Goal: Task Accomplishment & Management: Use online tool/utility

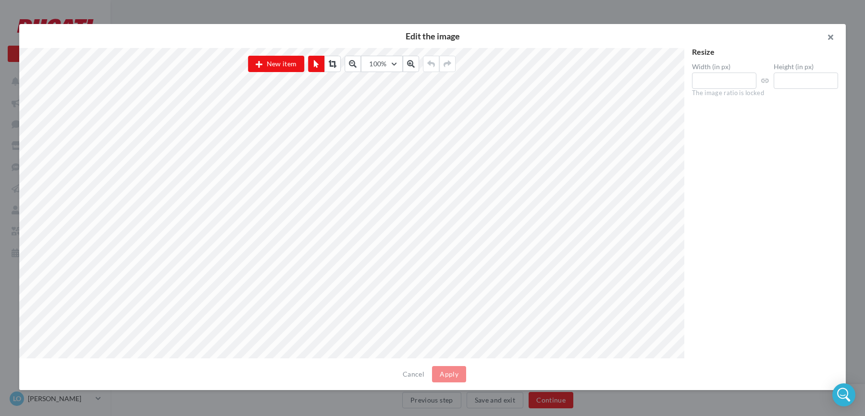
scroll to position [98, 0]
click at [832, 38] on button "button" at bounding box center [826, 38] width 38 height 29
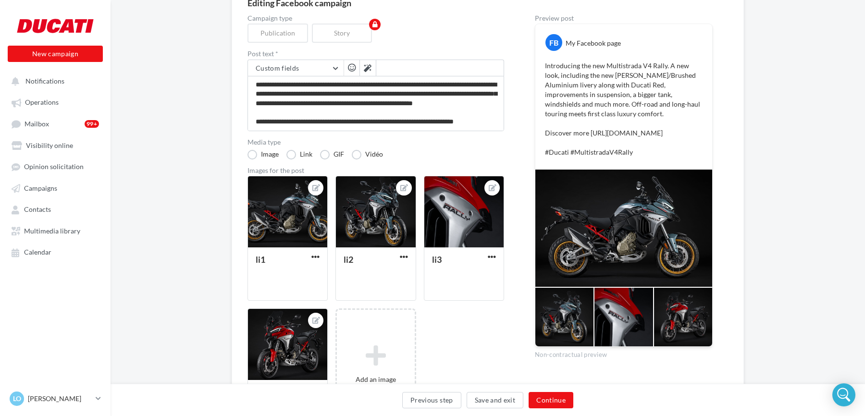
scroll to position [0, 0]
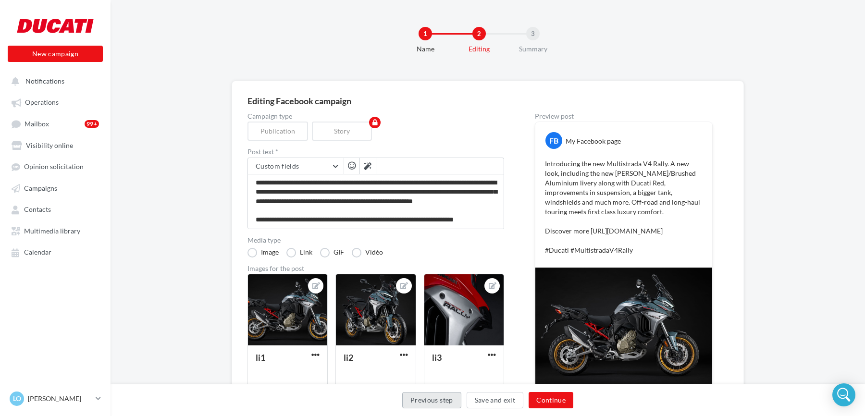
click at [423, 407] on button "Previous step" at bounding box center [431, 400] width 59 height 16
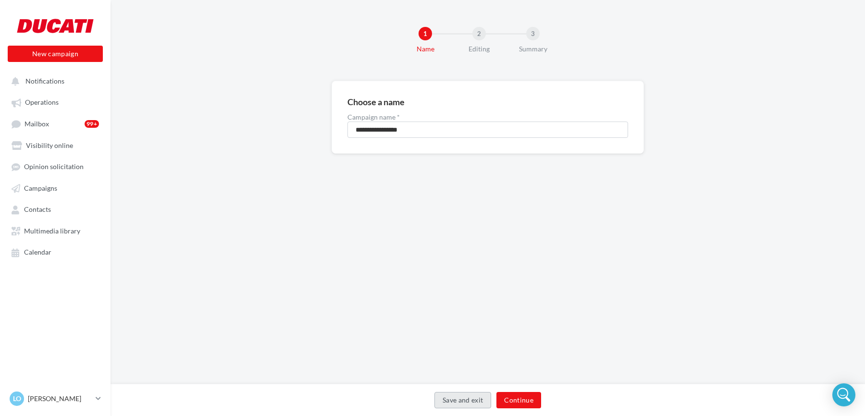
click at [457, 401] on button "Save and exit" at bounding box center [462, 400] width 57 height 16
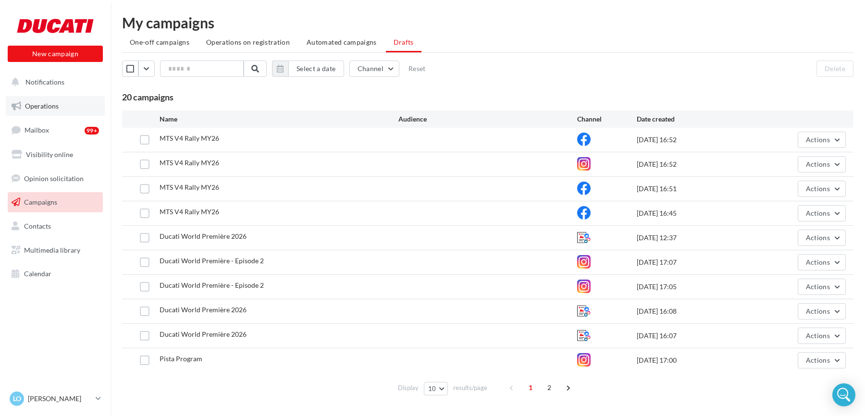
click at [61, 109] on link "Operations" at bounding box center [55, 106] width 99 height 20
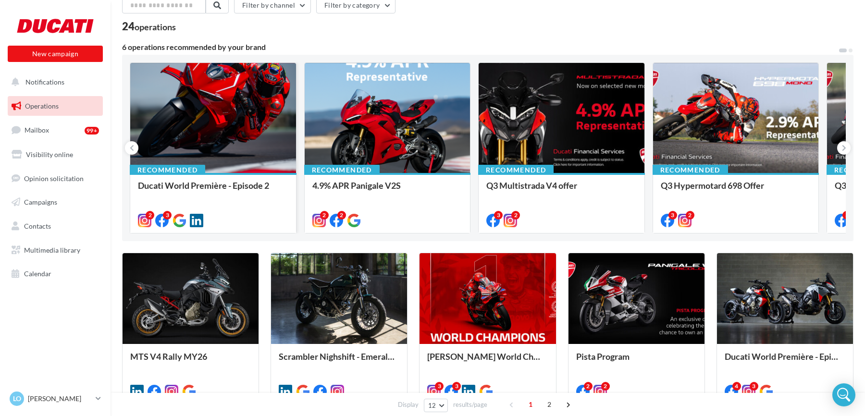
scroll to position [53, 0]
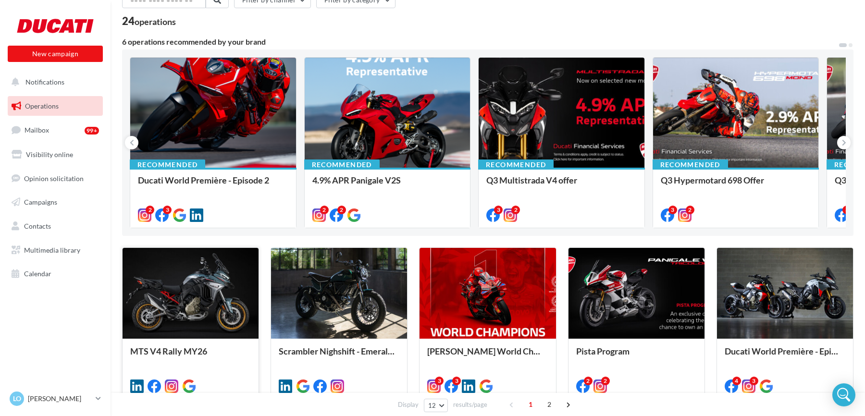
click at [206, 273] on div at bounding box center [191, 293] width 136 height 91
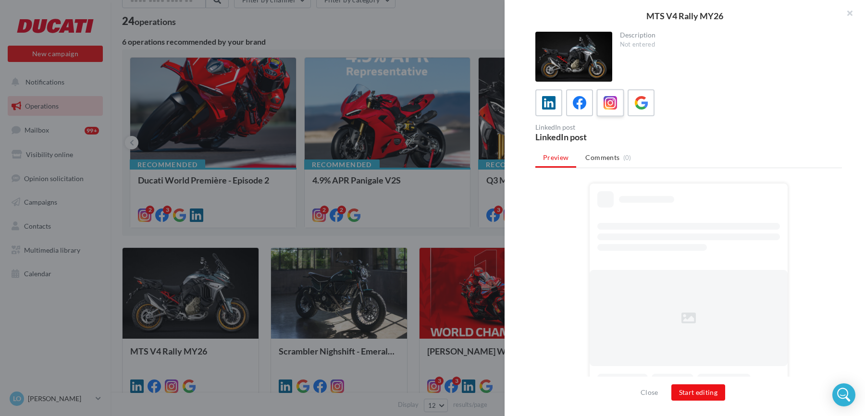
click at [604, 106] on icon at bounding box center [611, 103] width 14 height 14
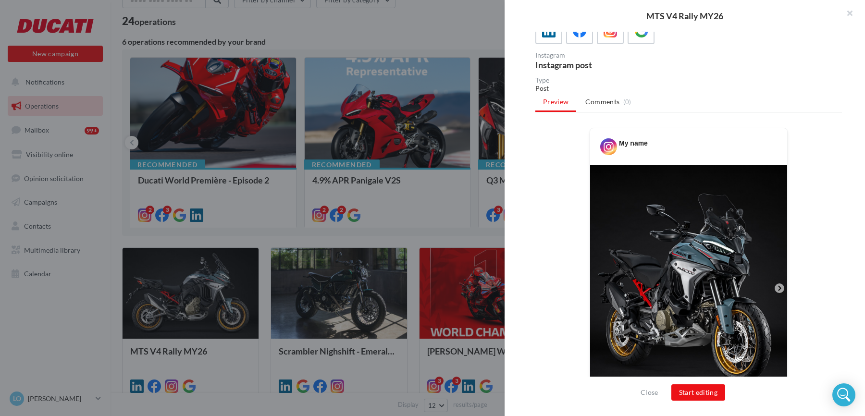
scroll to position [111, 0]
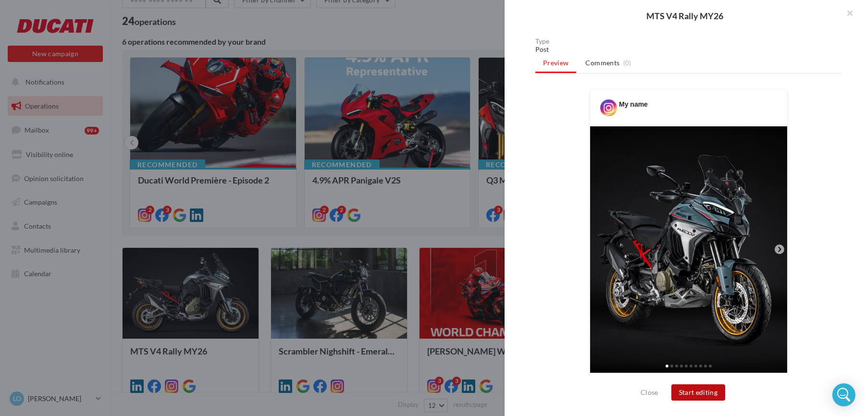
click at [695, 391] on button "Start editing" at bounding box center [698, 393] width 54 height 16
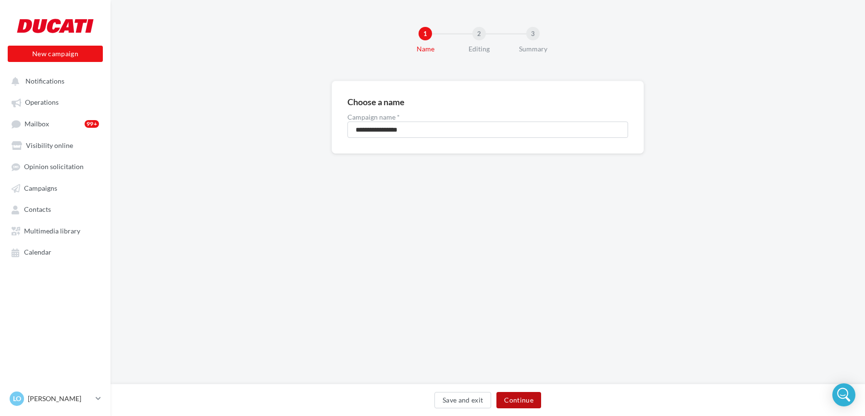
click at [522, 399] on button "Continue" at bounding box center [518, 400] width 45 height 16
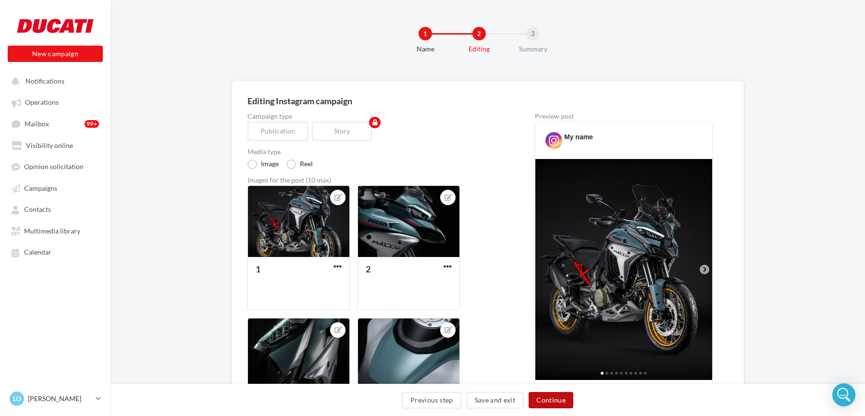
click at [549, 399] on button "Continue" at bounding box center [551, 400] width 45 height 16
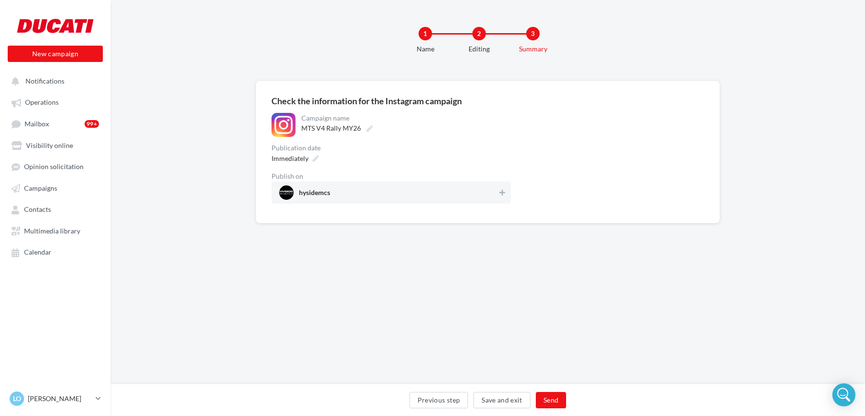
click at [452, 189] on span "hysidemcs" at bounding box center [388, 193] width 218 height 14
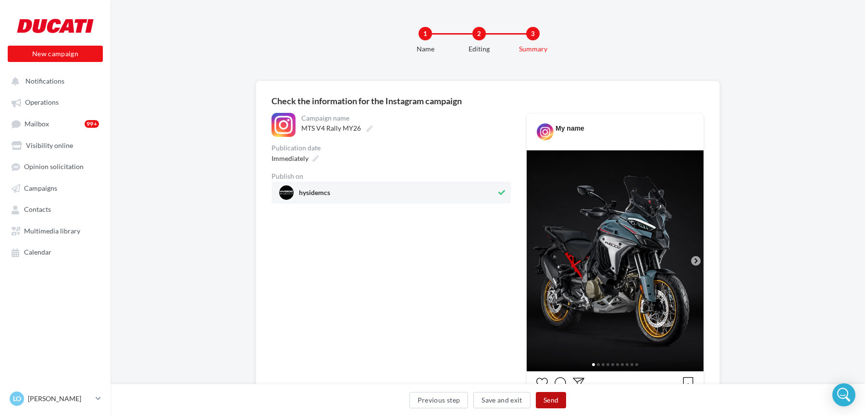
click at [546, 400] on button "Send" at bounding box center [551, 400] width 30 height 16
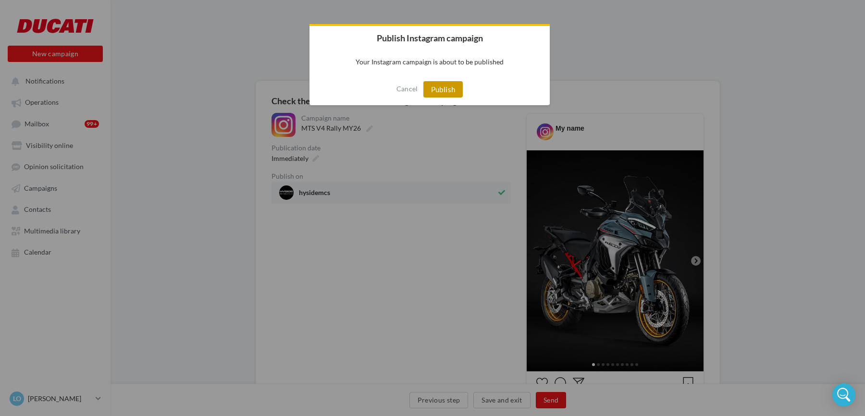
click at [438, 87] on button "Publish" at bounding box center [443, 89] width 40 height 16
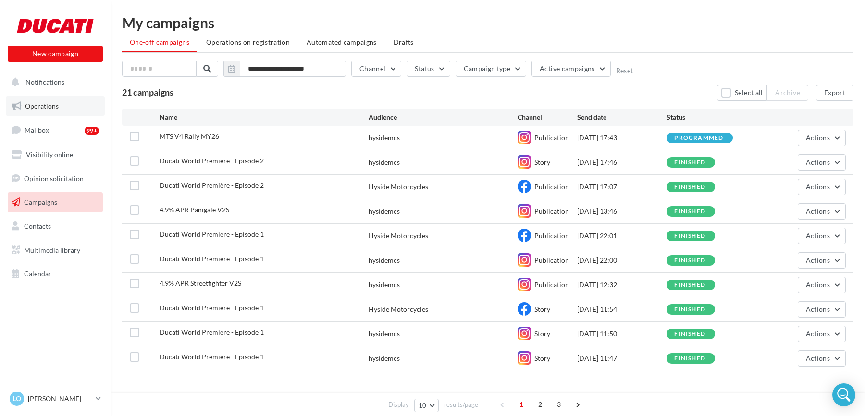
click at [45, 103] on span "Operations" at bounding box center [42, 106] width 34 height 8
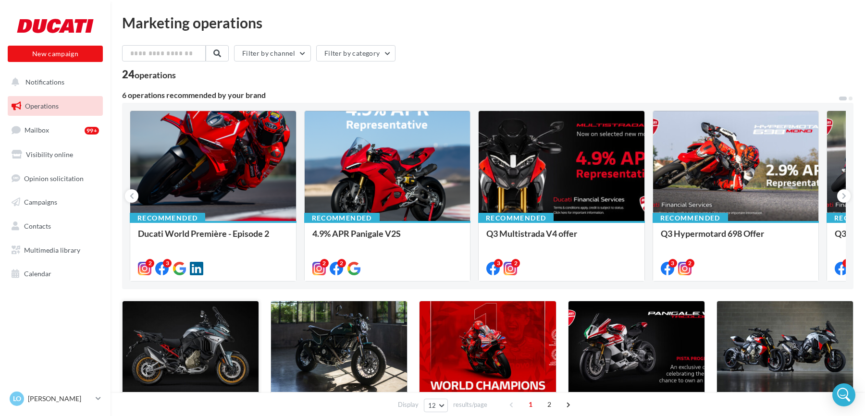
click at [195, 326] on div at bounding box center [191, 346] width 136 height 91
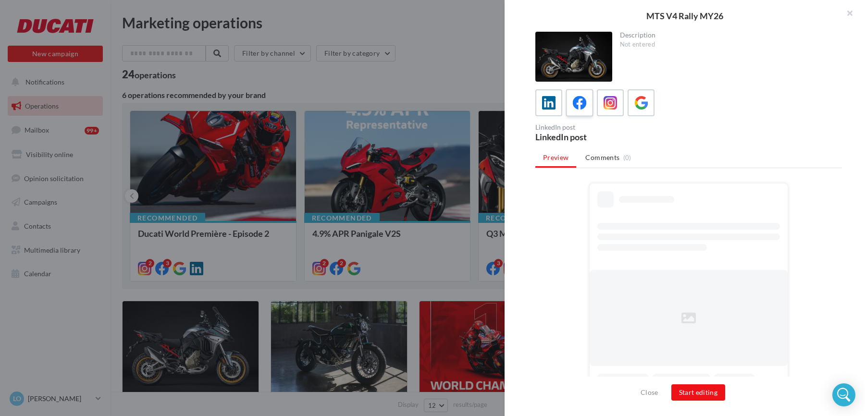
click at [578, 100] on icon at bounding box center [580, 103] width 14 height 14
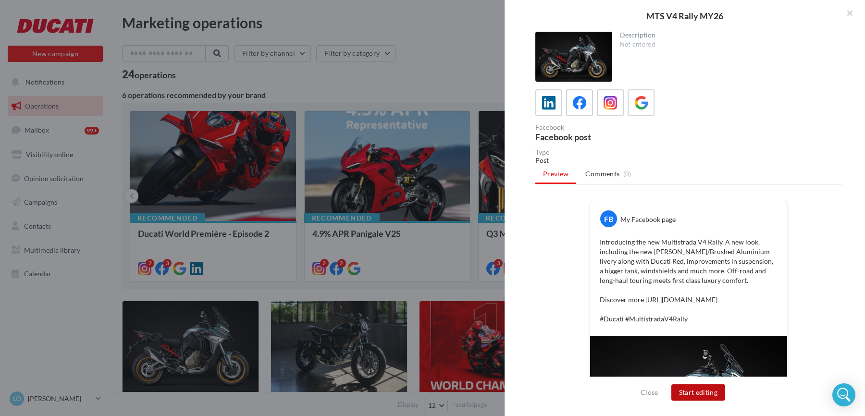
click at [692, 387] on button "Start editing" at bounding box center [698, 393] width 54 height 16
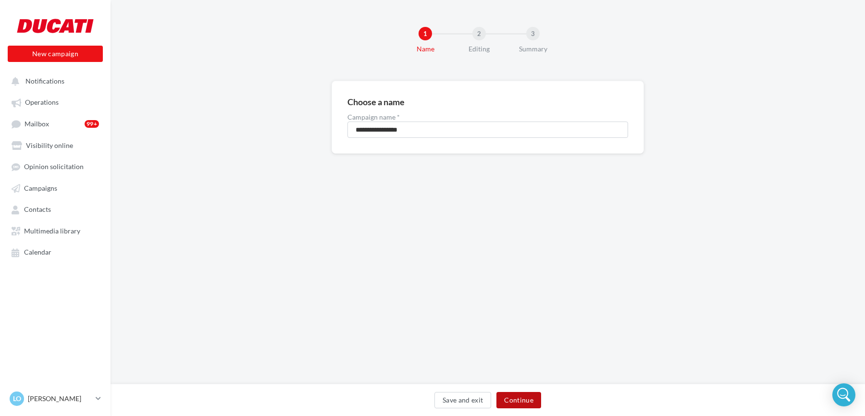
click at [518, 397] on button "Continue" at bounding box center [518, 400] width 45 height 16
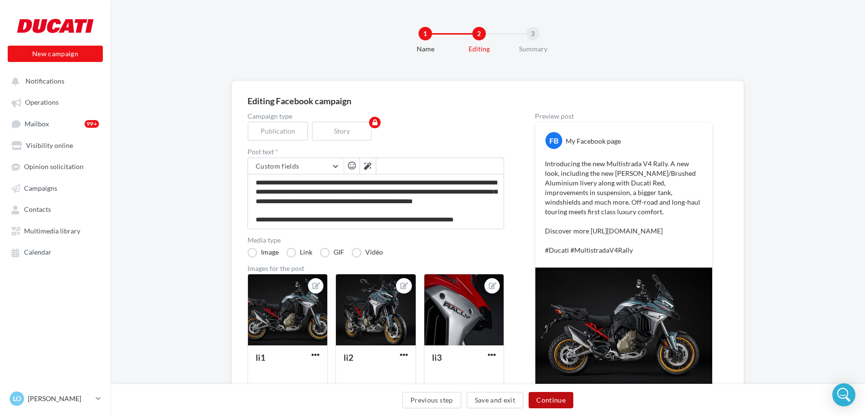
click at [556, 400] on button "Continue" at bounding box center [551, 400] width 45 height 16
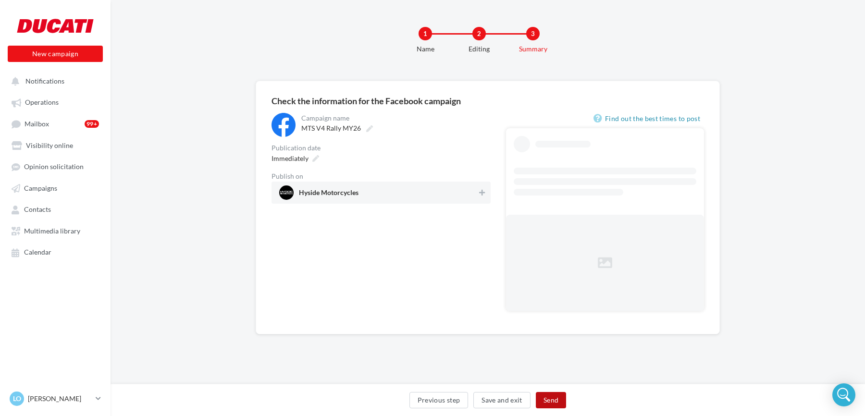
click at [556, 400] on button "Send" at bounding box center [551, 400] width 30 height 16
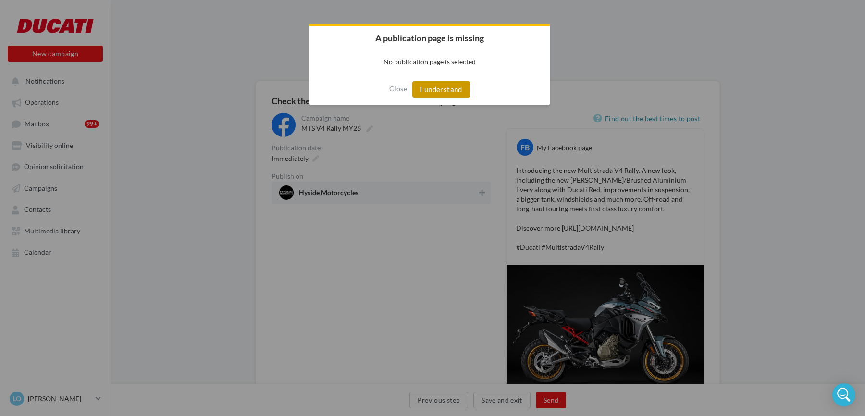
click at [443, 90] on button "I understand" at bounding box center [441, 89] width 58 height 16
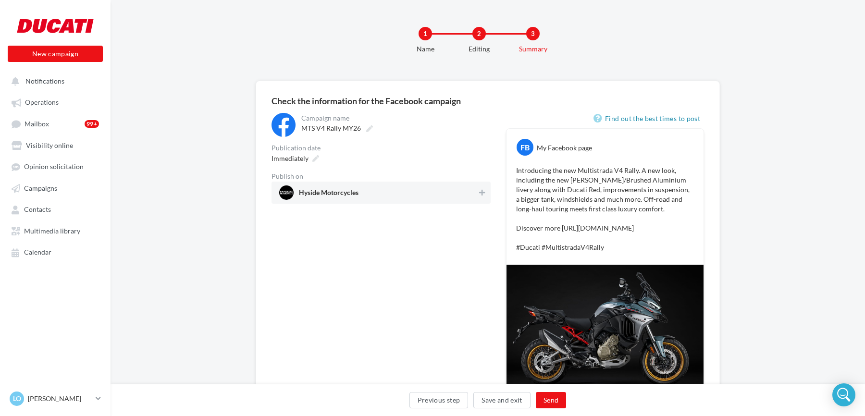
click at [446, 191] on span "Hyside Motorcycles" at bounding box center [378, 193] width 198 height 14
click at [554, 402] on button "Send" at bounding box center [551, 400] width 30 height 16
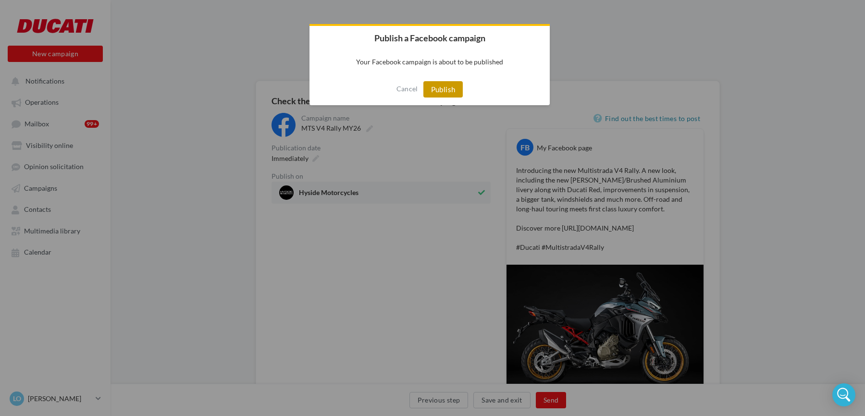
click at [448, 85] on button "Publish" at bounding box center [443, 89] width 40 height 16
